Goal: Transaction & Acquisition: Purchase product/service

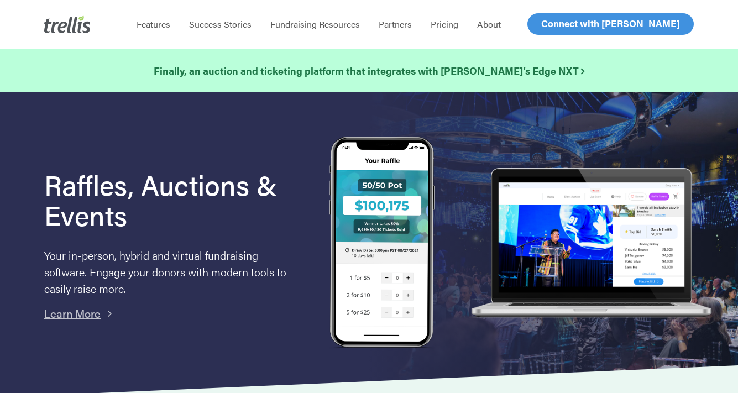
click at [554, 24] on span "Log In" at bounding box center [554, 23] width 27 height 13
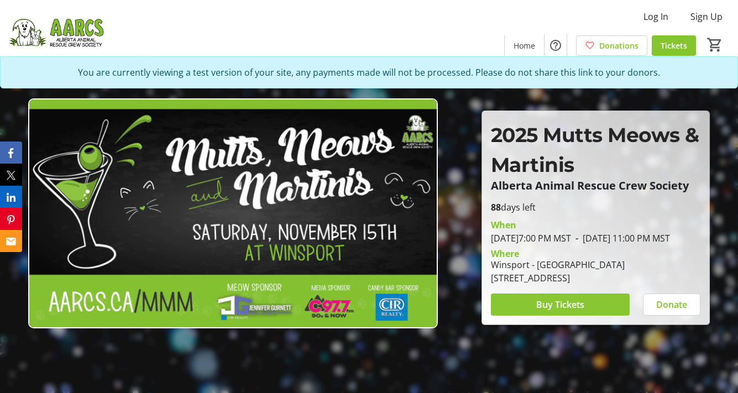
click at [545, 311] on span "Buy Tickets" at bounding box center [561, 304] width 48 height 13
click at [544, 311] on span "Buy Tickets" at bounding box center [561, 304] width 48 height 13
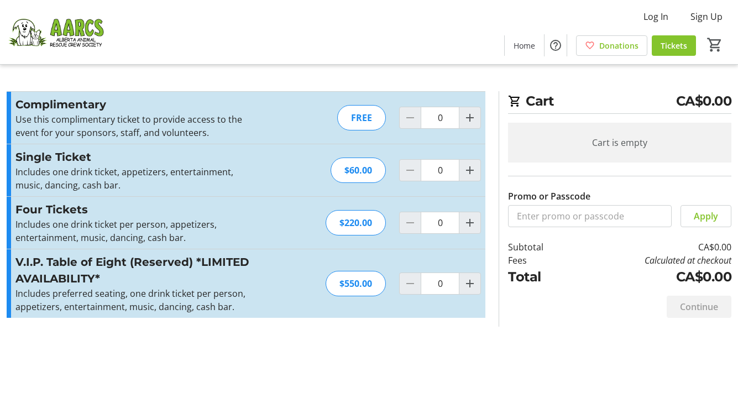
click at [360, 118] on div "FREE" at bounding box center [361, 117] width 49 height 25
click at [470, 117] on mat-icon "Increment by one" at bounding box center [470, 117] width 13 height 13
type input "1"
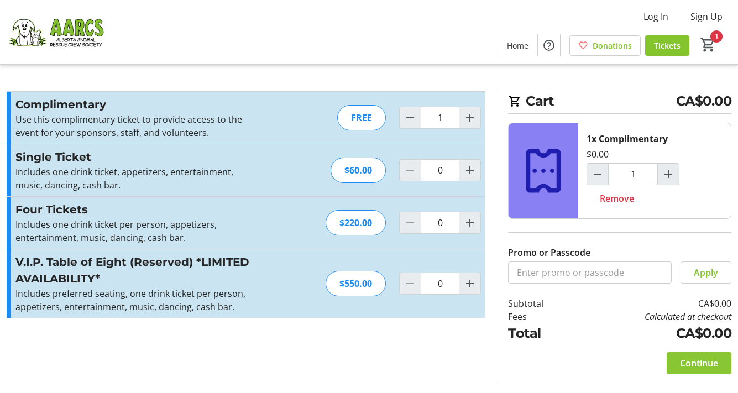
click at [691, 366] on span "Continue" at bounding box center [699, 363] width 38 height 13
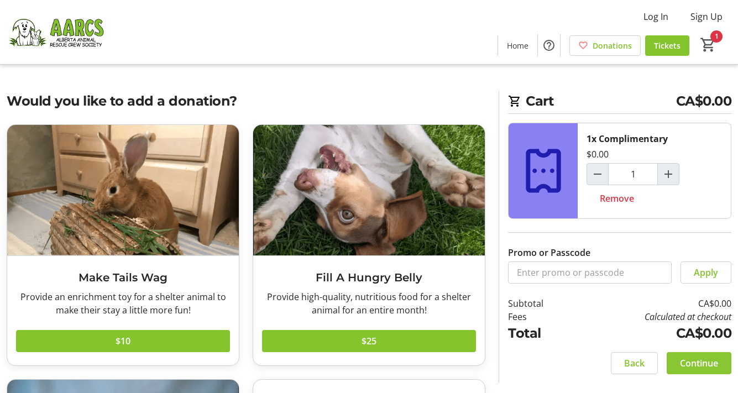
click at [694, 363] on span "Continue" at bounding box center [699, 363] width 38 height 13
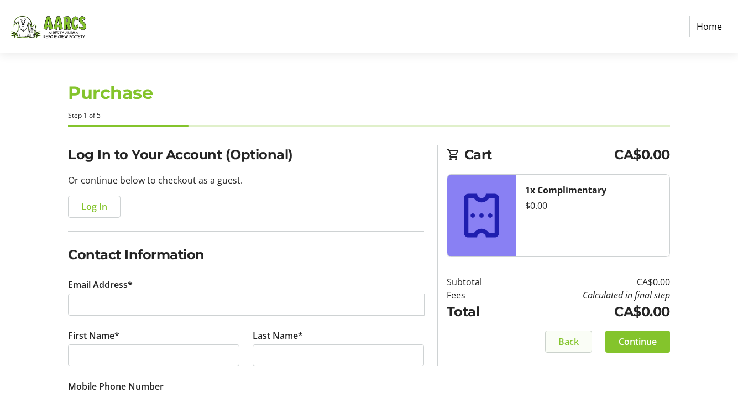
click at [560, 339] on span "Back" at bounding box center [569, 341] width 20 height 13
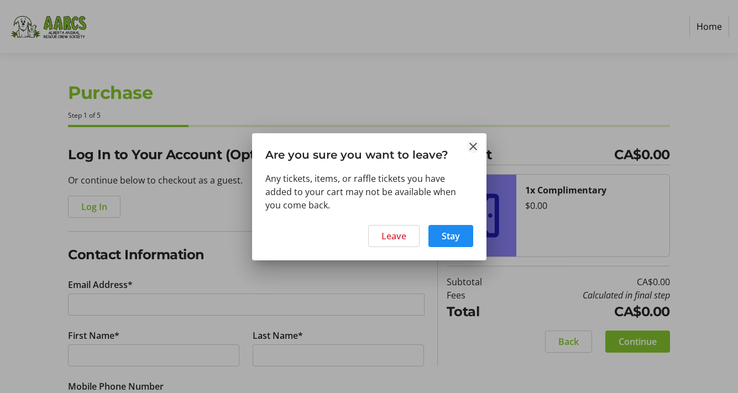
click at [476, 150] on mat-icon "Close" at bounding box center [473, 146] width 13 height 13
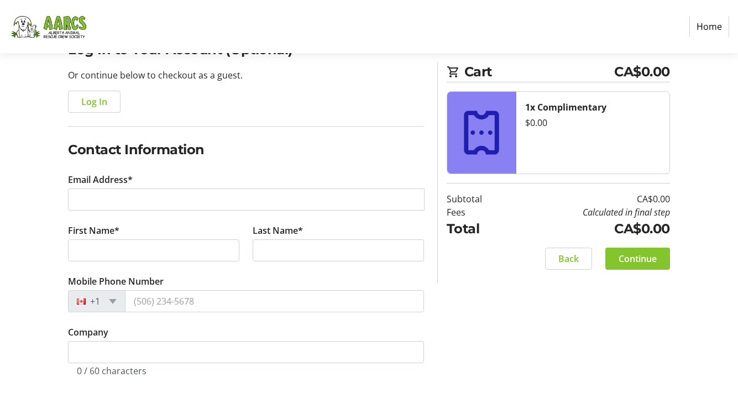
scroll to position [115, 0]
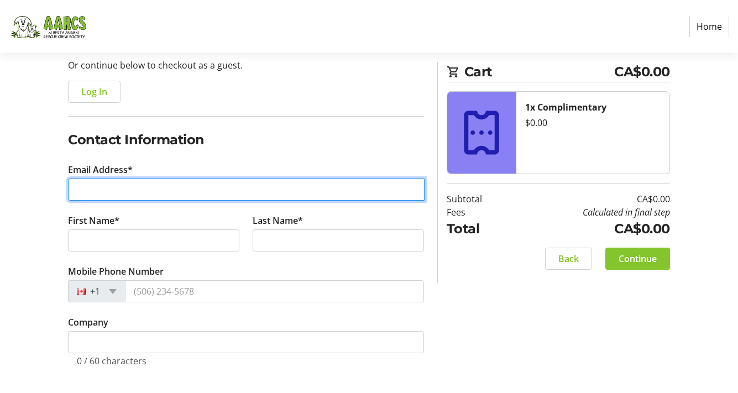
click at [207, 188] on input "Email Address*" at bounding box center [246, 190] width 357 height 22
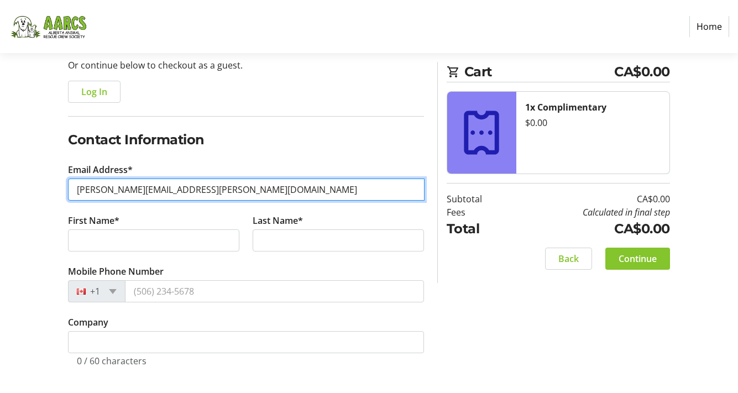
type input "debby.herold@gmail.com"
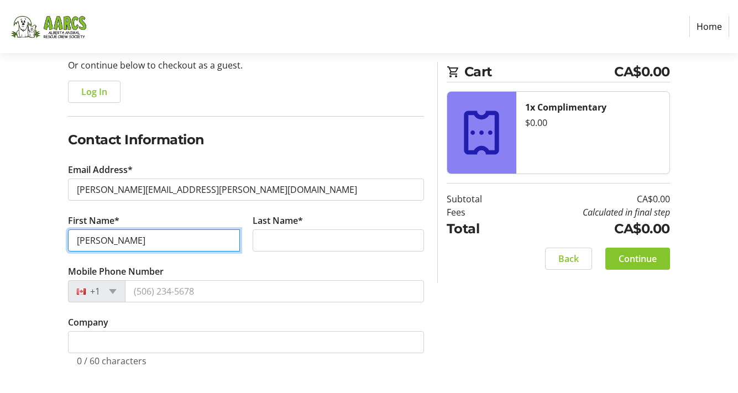
type input "Debby"
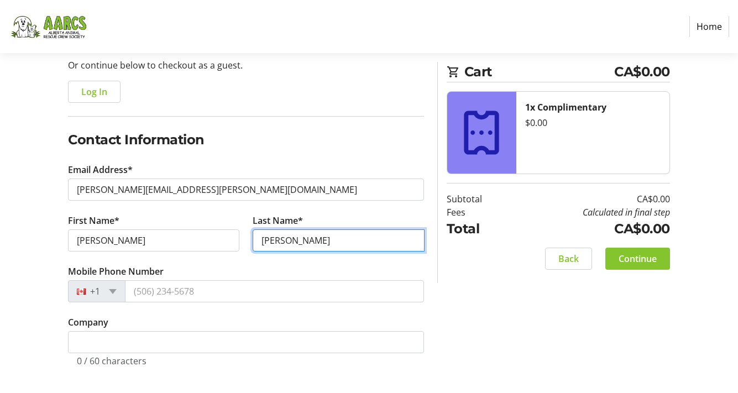
type input "Herold"
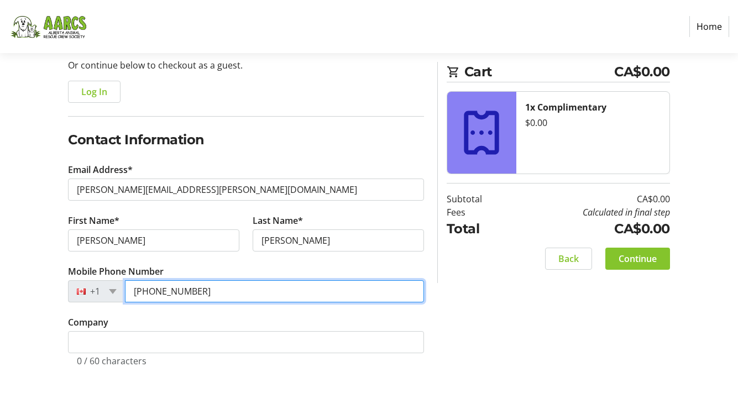
type input "(403) 612-4030"
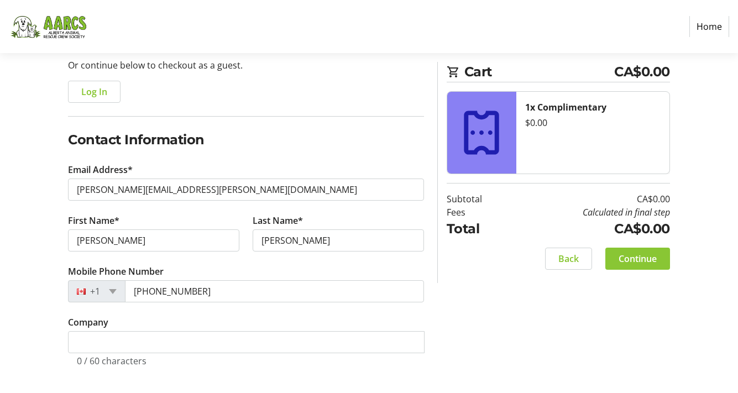
click at [625, 259] on span "Continue" at bounding box center [638, 258] width 38 height 13
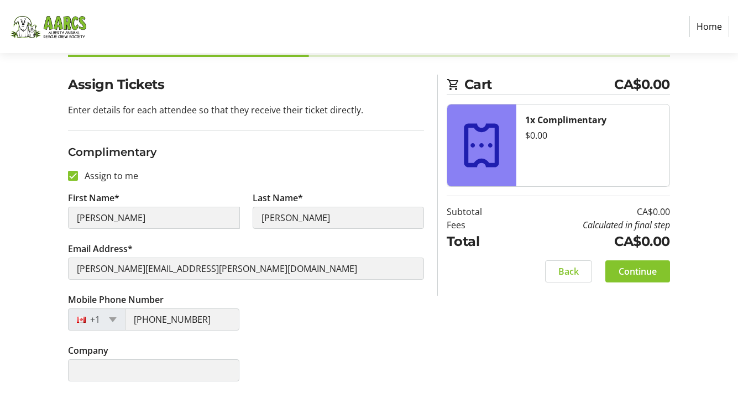
scroll to position [72, 0]
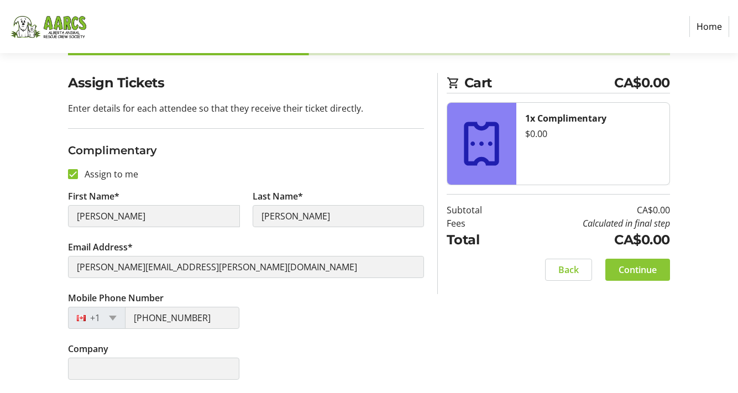
click at [632, 273] on span "Continue" at bounding box center [638, 269] width 38 height 13
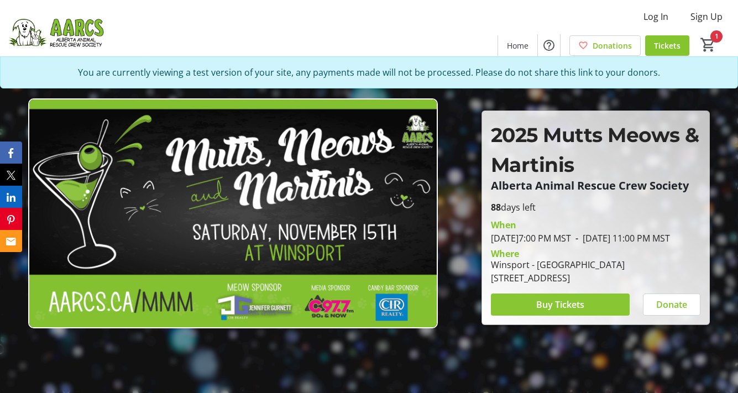
click at [548, 311] on span "Buy Tickets" at bounding box center [561, 304] width 48 height 13
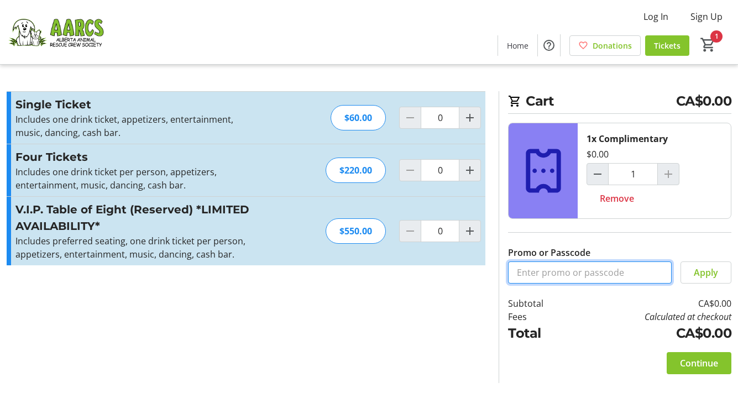
click at [540, 274] on input "Promo or Passcode" at bounding box center [590, 273] width 164 height 22
type input "2025mmmcomp"
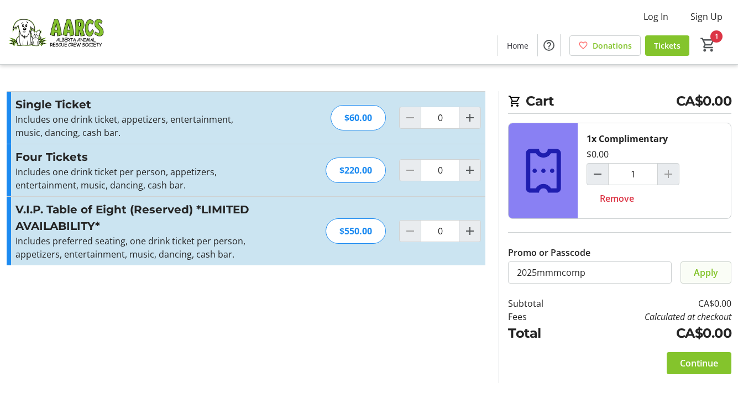
click at [699, 277] on span "Apply" at bounding box center [706, 272] width 24 height 13
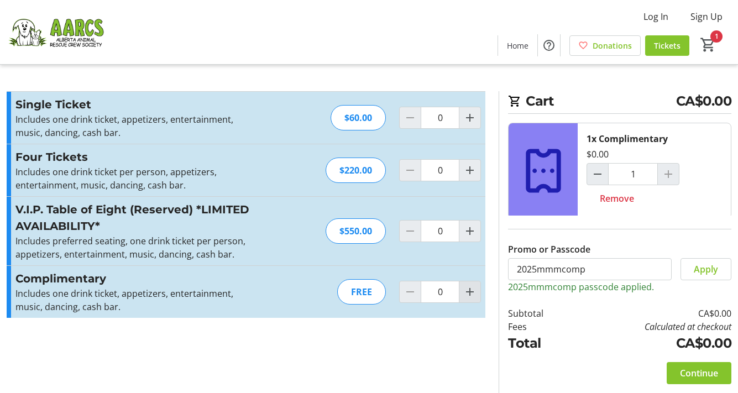
click at [472, 288] on mat-icon "Increment by one" at bounding box center [470, 291] width 13 height 13
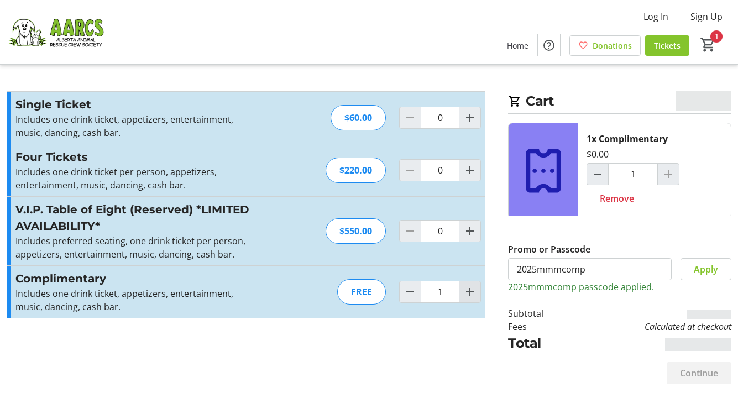
click at [472, 288] on mat-icon "Increment by one" at bounding box center [470, 291] width 13 height 13
type input "2"
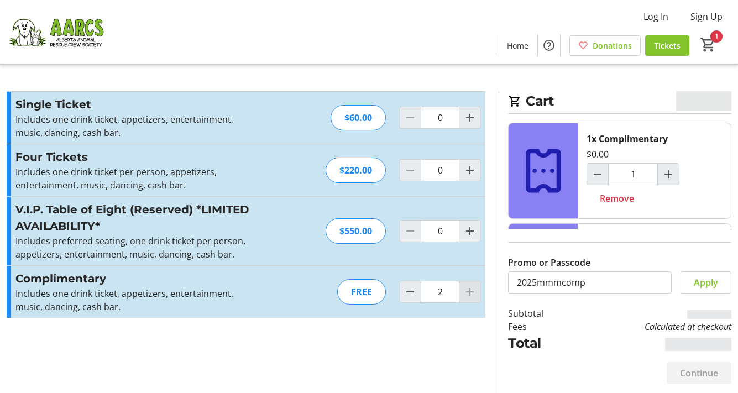
type input "2"
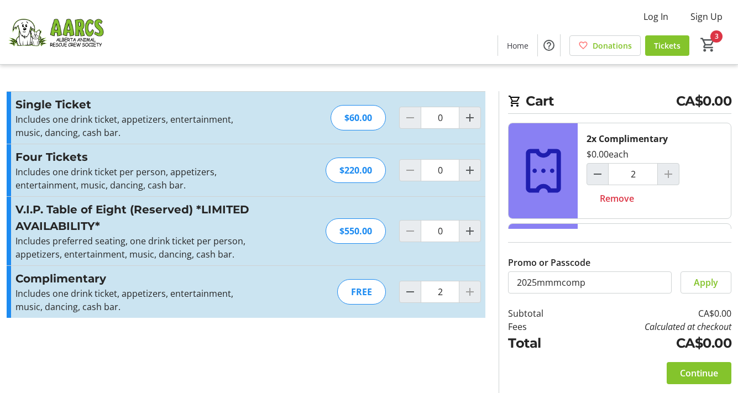
click at [468, 290] on div at bounding box center [470, 292] width 22 height 22
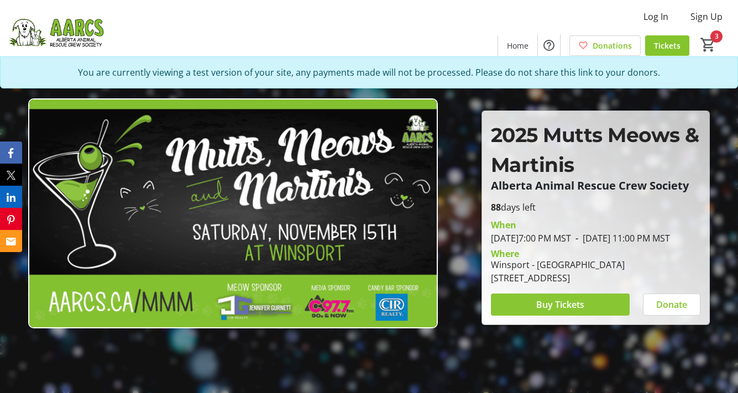
click at [560, 309] on span "Buy Tickets" at bounding box center [561, 304] width 48 height 13
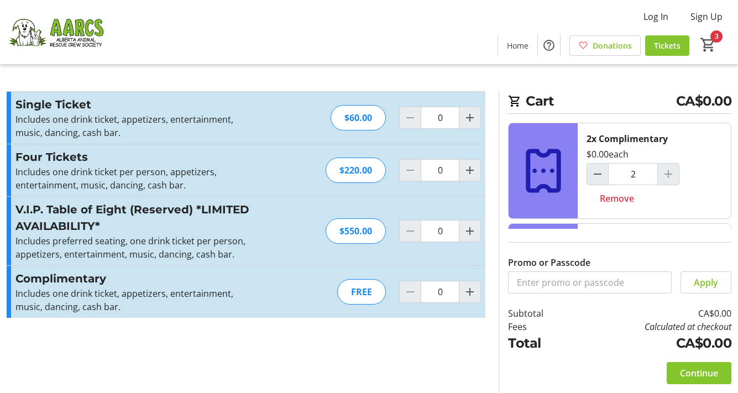
type input "2"
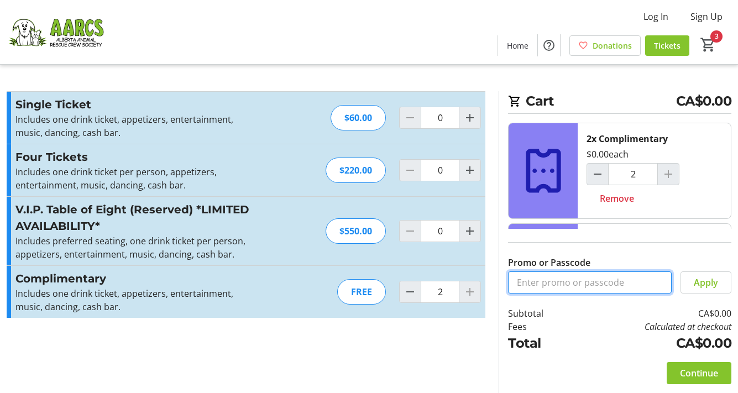
click at [554, 281] on input "Promo or Passcode" at bounding box center [590, 283] width 164 height 22
type input "2025mmmvol"
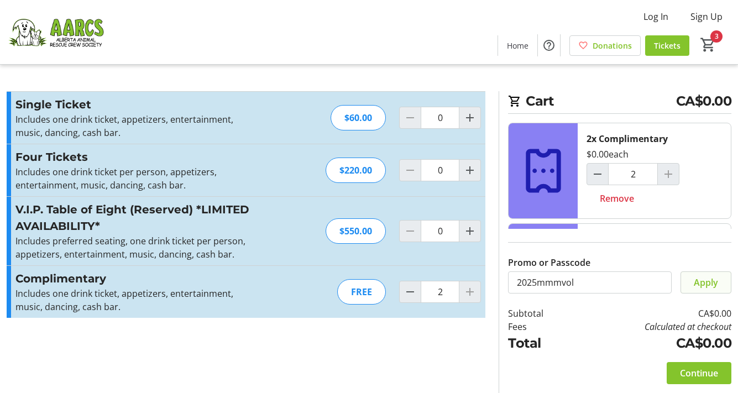
click at [707, 284] on span "Apply" at bounding box center [706, 282] width 24 height 13
click at [693, 282] on span at bounding box center [707, 282] width 50 height 27
click at [409, 296] on mat-icon "Decrement by one" at bounding box center [410, 291] width 13 height 13
type input "0"
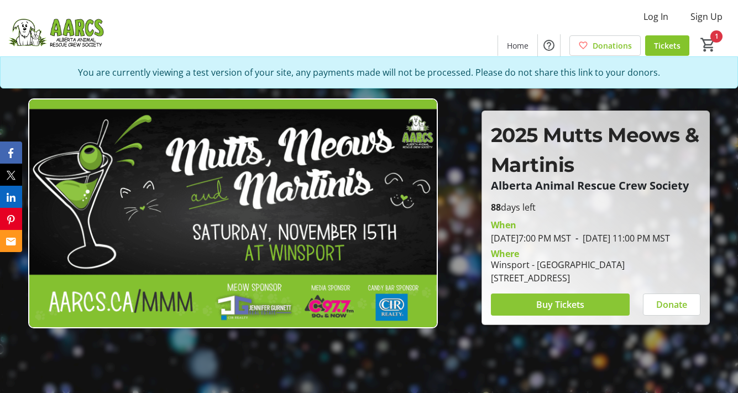
click at [548, 311] on span "Buy Tickets" at bounding box center [561, 304] width 48 height 13
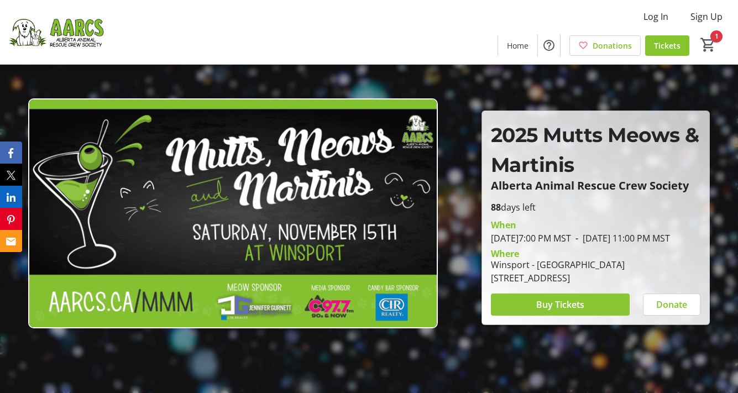
click at [559, 311] on span "Buy Tickets" at bounding box center [561, 304] width 48 height 13
click at [565, 311] on span "Buy Tickets" at bounding box center [561, 304] width 48 height 13
